Goal: Information Seeking & Learning: Check status

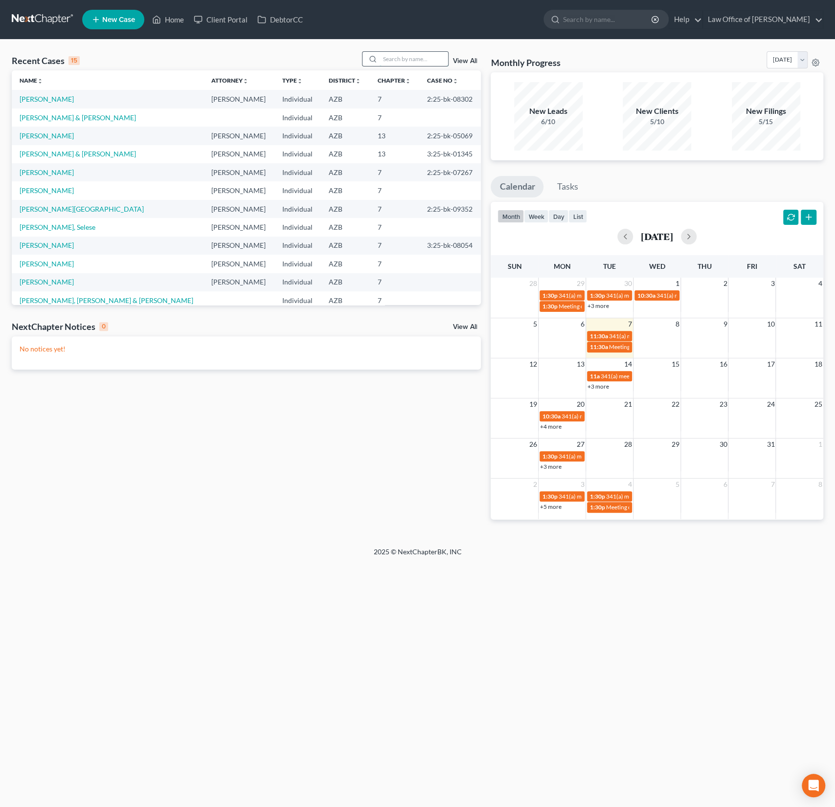
click at [418, 64] on input "search" at bounding box center [413, 59] width 68 height 14
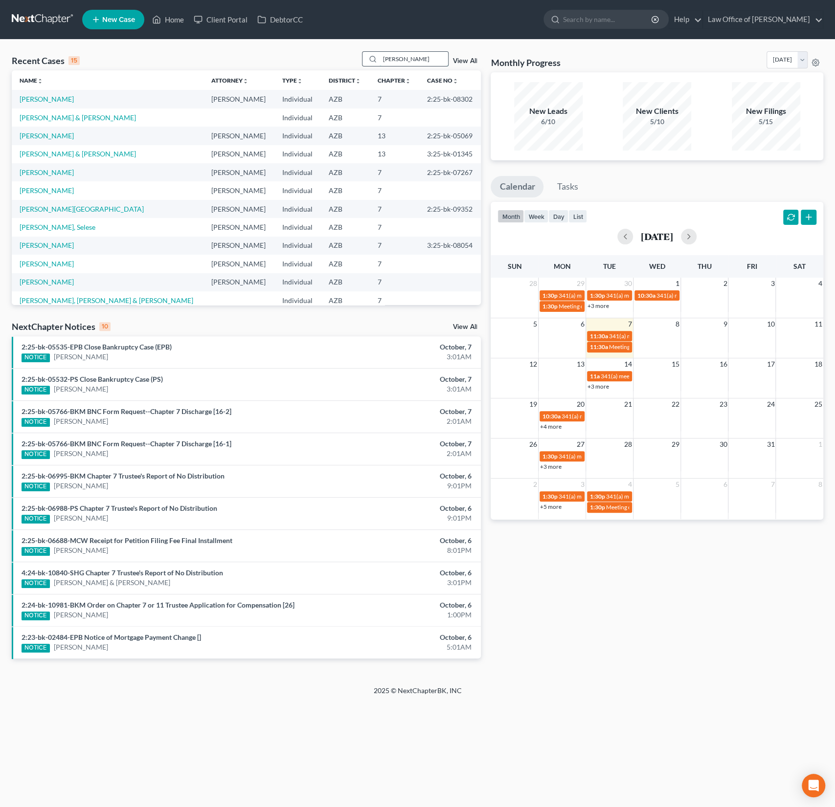
type input "[PERSON_NAME]"
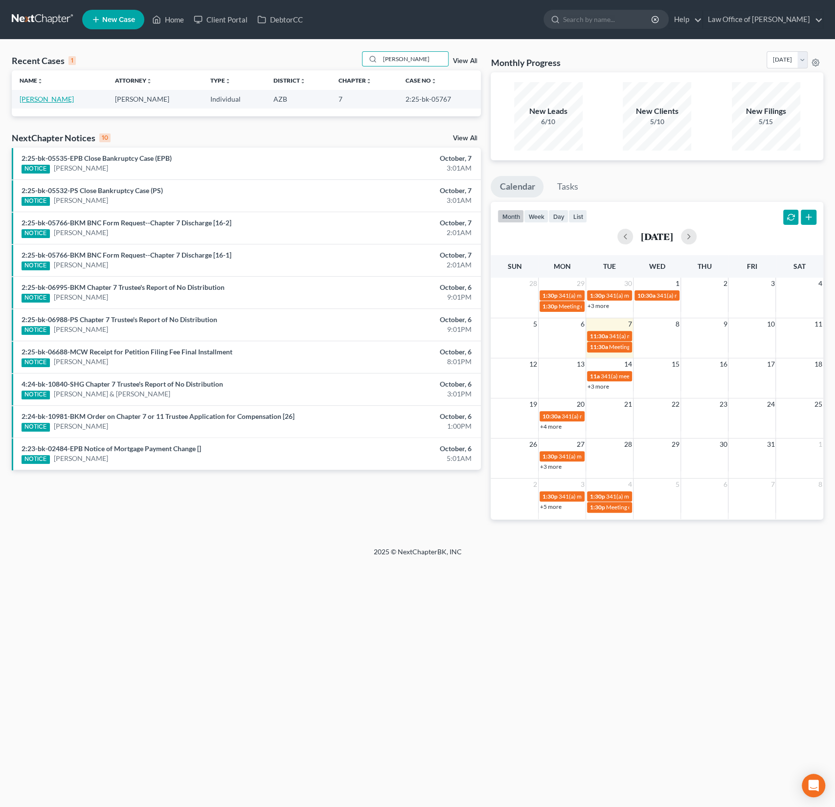
click at [45, 103] on link "[PERSON_NAME]" at bounding box center [47, 99] width 54 height 8
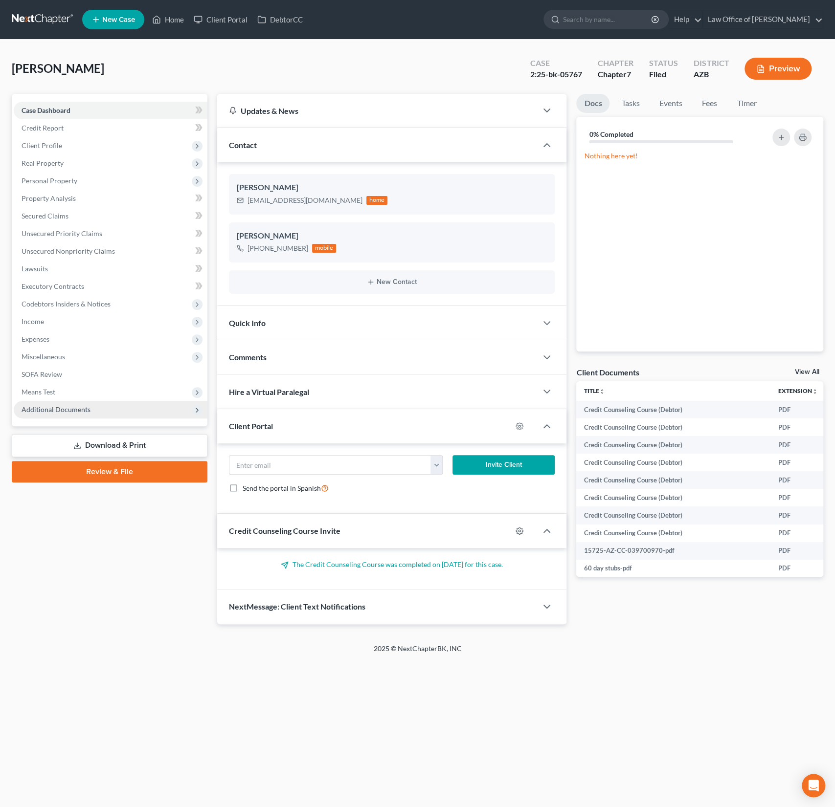
click at [74, 407] on span "Additional Documents" at bounding box center [56, 409] width 69 height 8
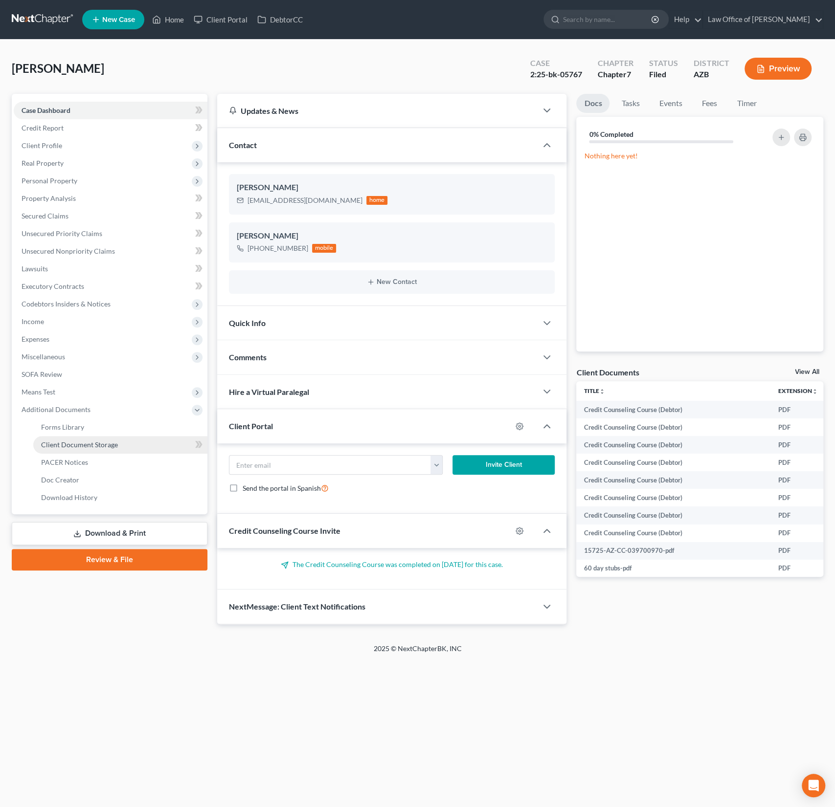
click at [69, 443] on span "Client Document Storage" at bounding box center [79, 445] width 77 height 8
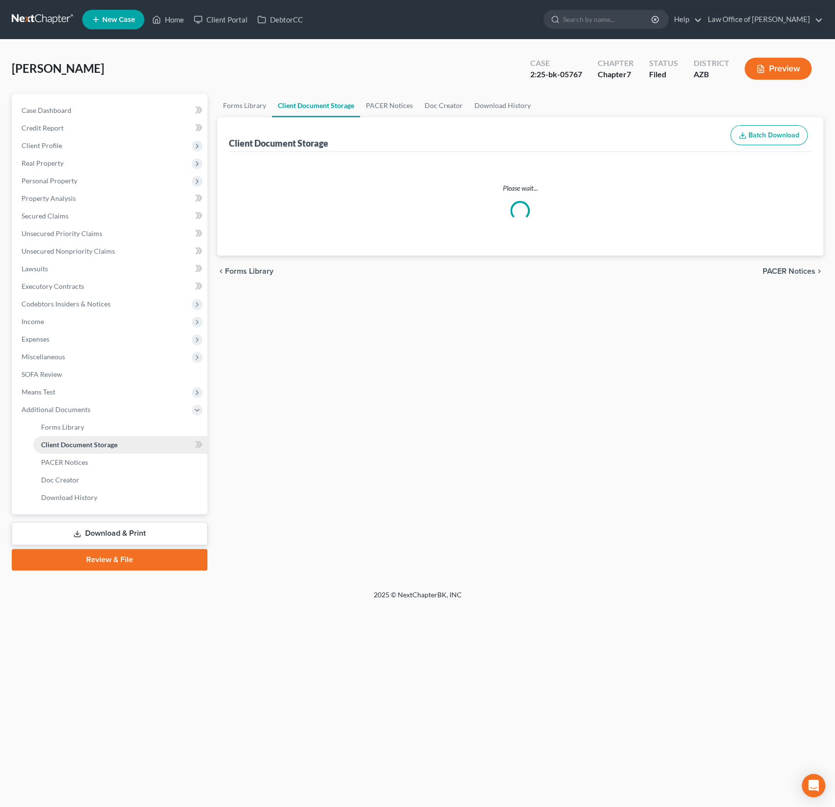
select select "18"
select select "14"
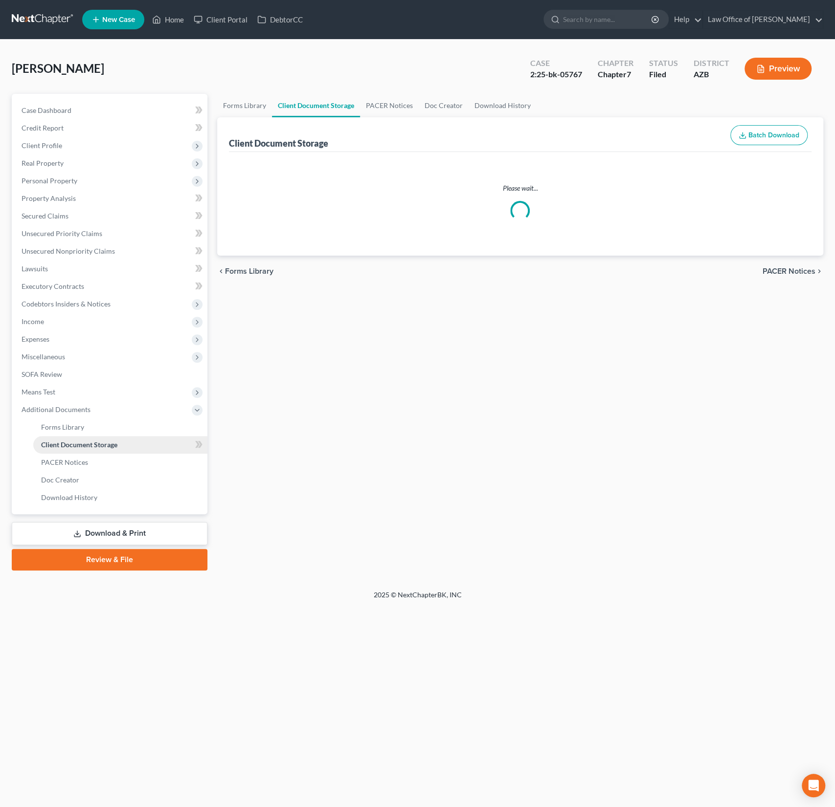
select select "14"
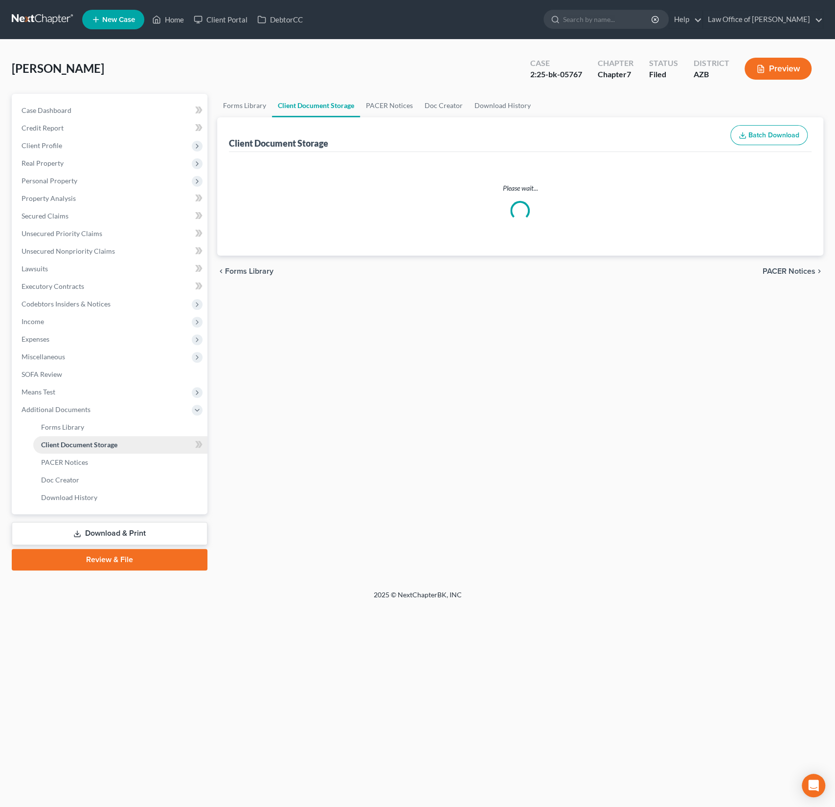
select select "14"
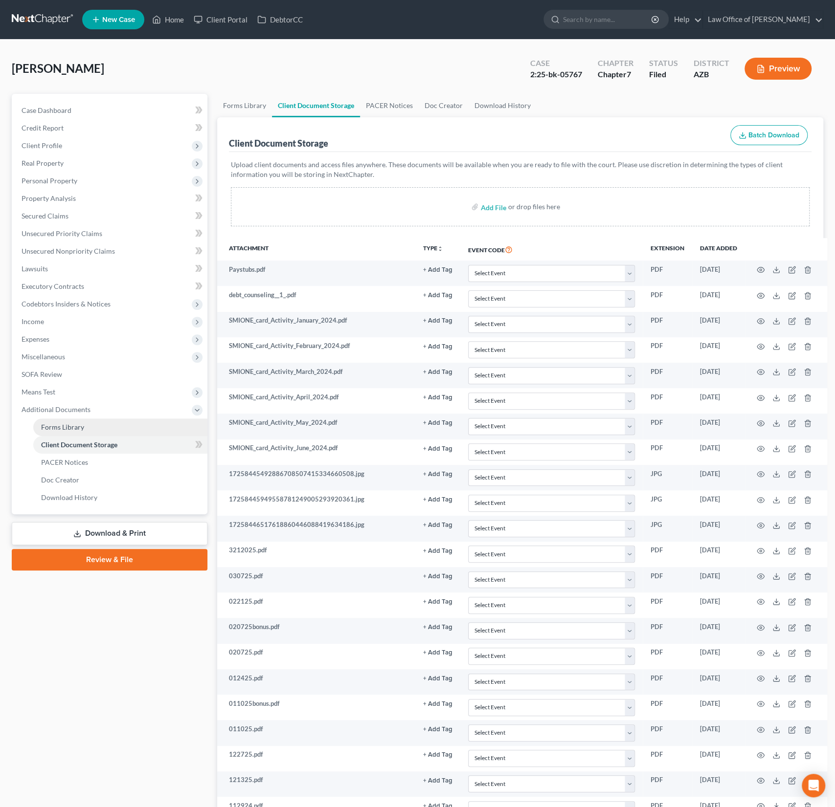
click at [66, 427] on span "Forms Library" at bounding box center [62, 427] width 43 height 8
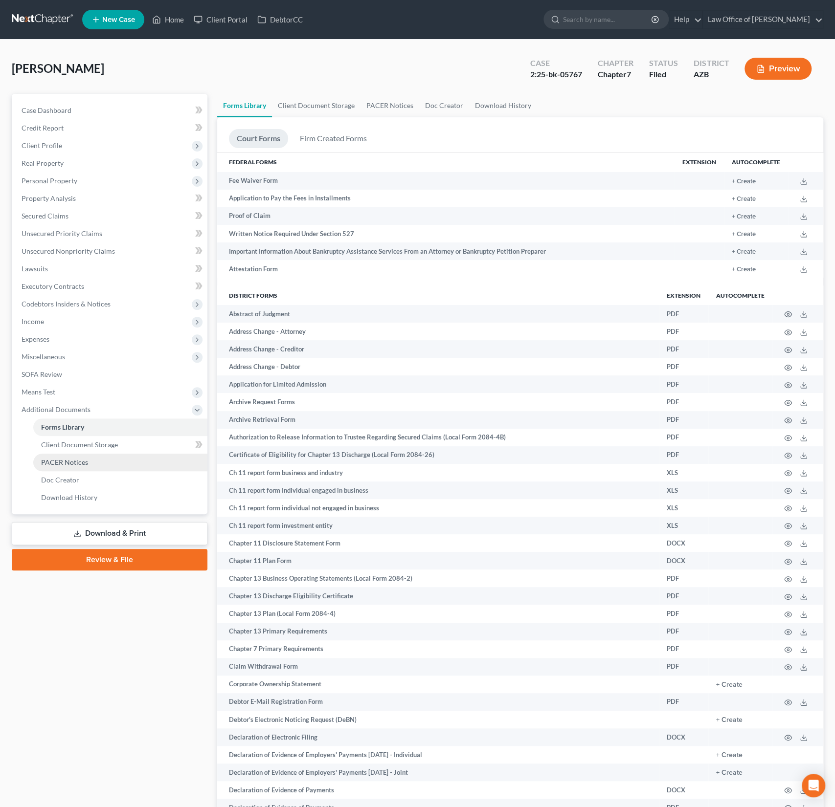
click at [72, 462] on span "PACER Notices" at bounding box center [64, 462] width 47 height 8
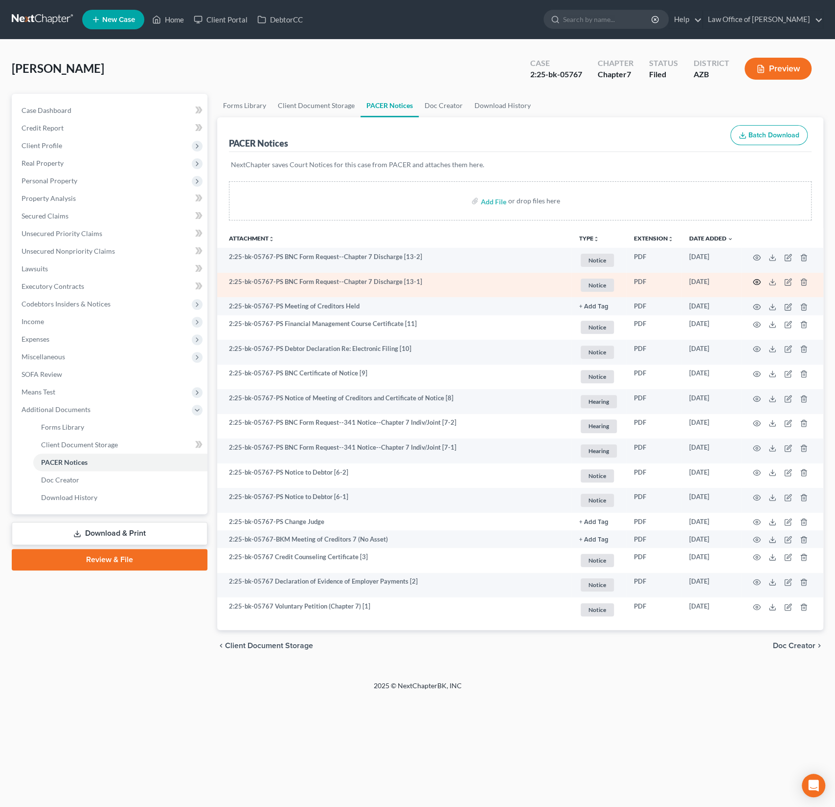
click at [757, 280] on icon "button" at bounding box center [756, 282] width 7 height 5
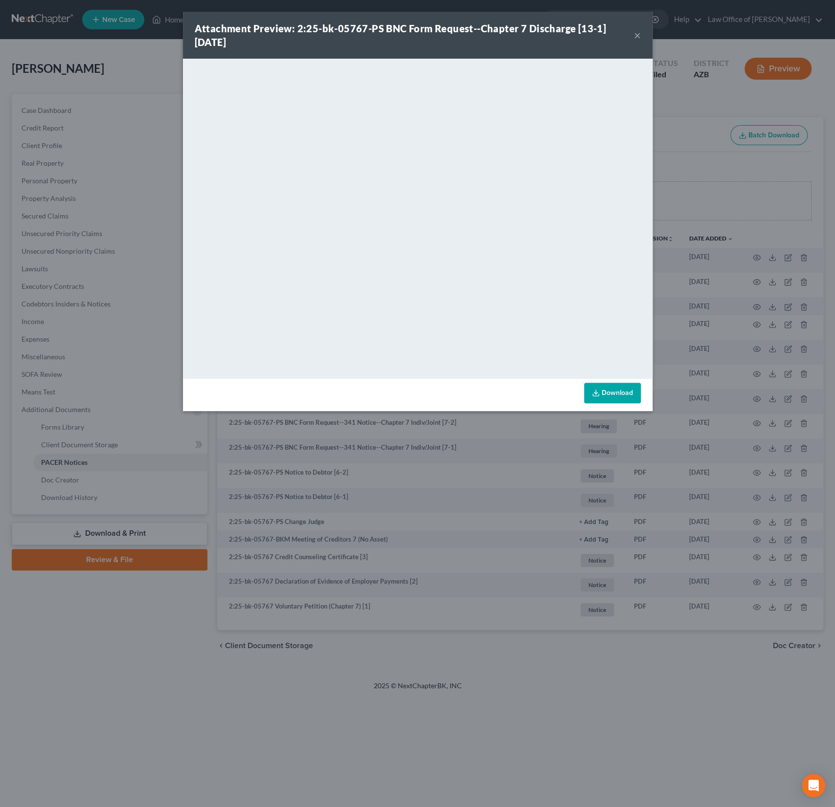
click at [640, 37] on div "Attachment Preview: 2:25-bk-05767-PS BNC Form Request--Chapter 7 Discharge [13-…" at bounding box center [417, 35] width 469 height 47
click at [638, 37] on button "×" at bounding box center [637, 35] width 7 height 12
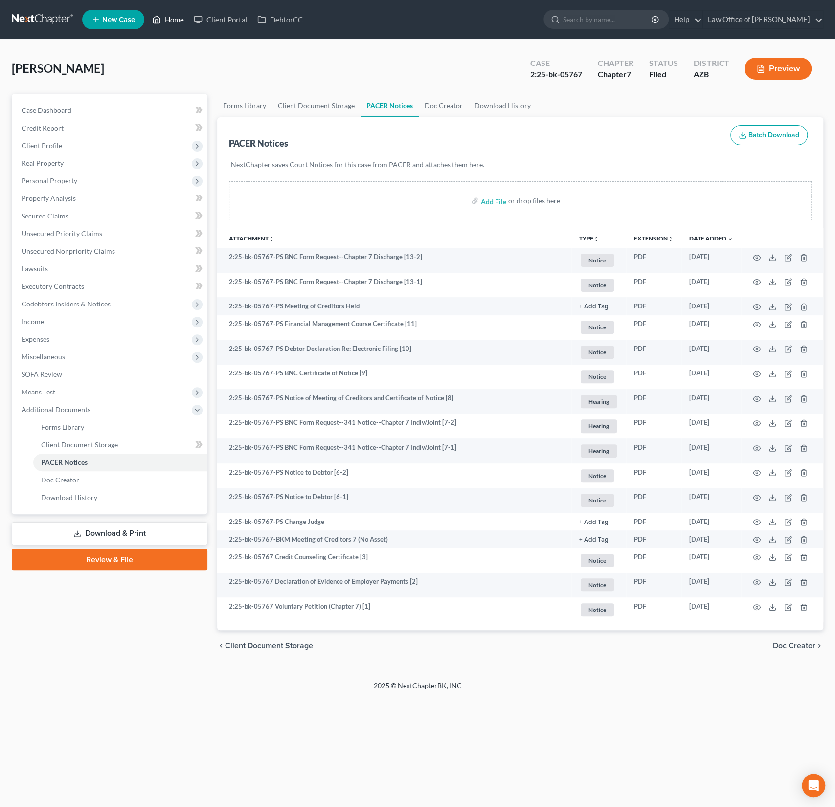
click at [174, 19] on link "Home" at bounding box center [168, 20] width 42 height 18
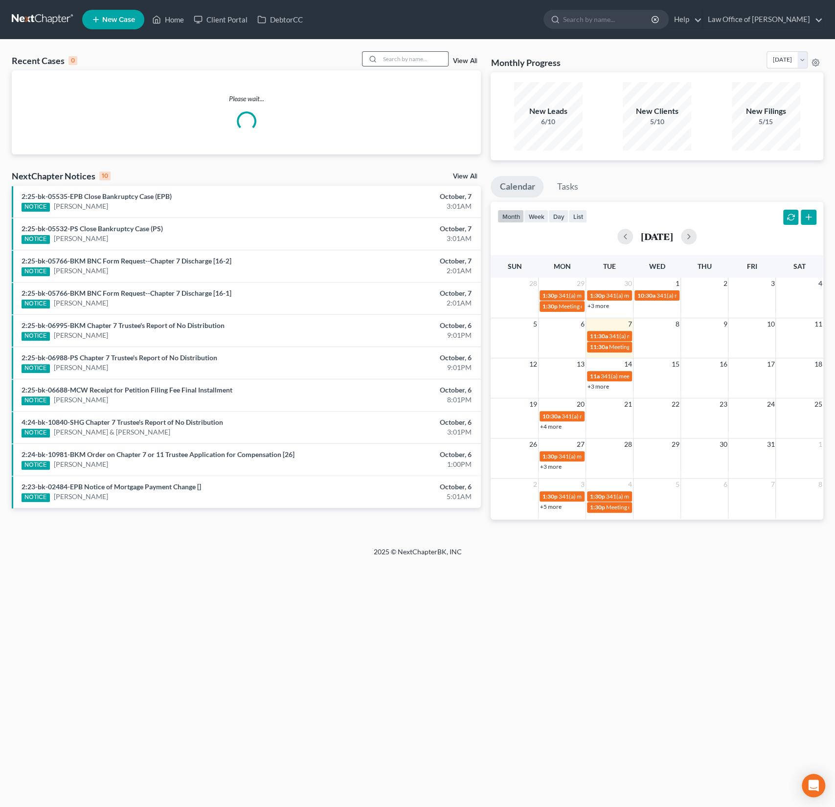
click at [380, 61] on div at bounding box center [371, 59] width 18 height 14
click at [406, 54] on input "search" at bounding box center [413, 59] width 68 height 14
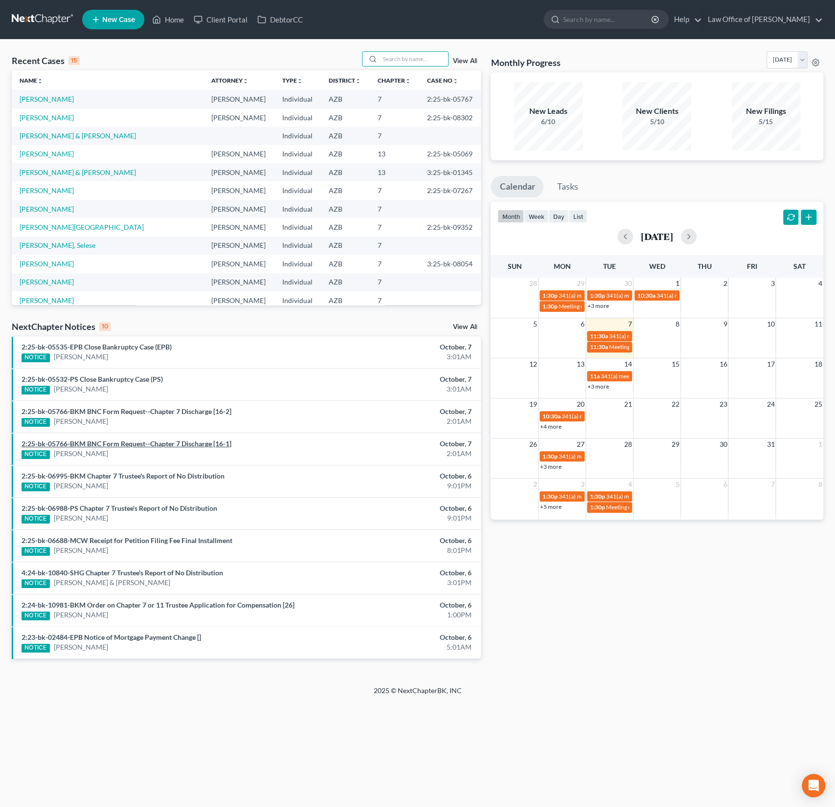
click at [146, 441] on link "2:25-bk-05766-BKM BNC Form Request--Chapter 7 Discharge [16-1]" at bounding box center [127, 444] width 210 height 8
